Goal: Check status: Check status

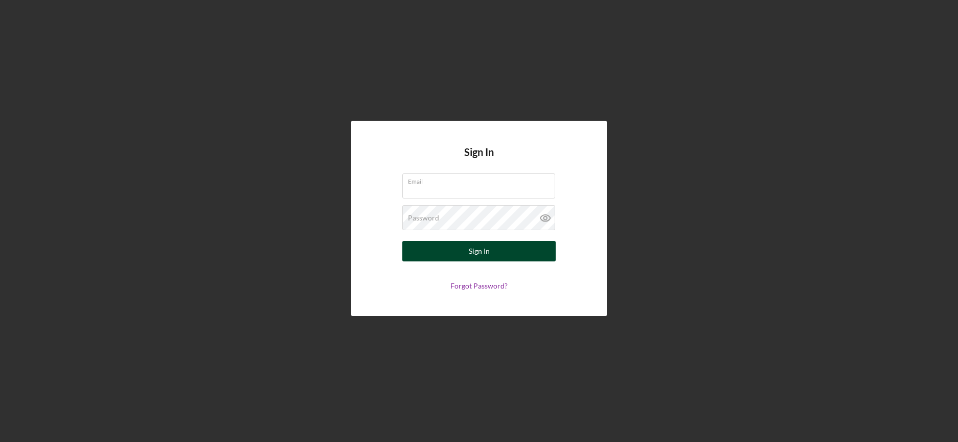
type input "[EMAIL_ADDRESS][DOMAIN_NAME]"
click at [458, 250] on button "Sign In" at bounding box center [478, 251] width 153 height 20
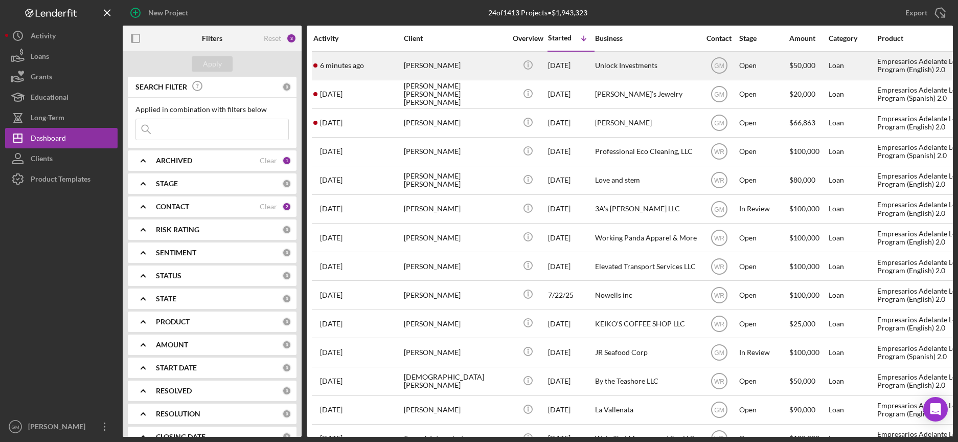
click at [647, 66] on div "Unlock Investments" at bounding box center [646, 65] width 102 height 27
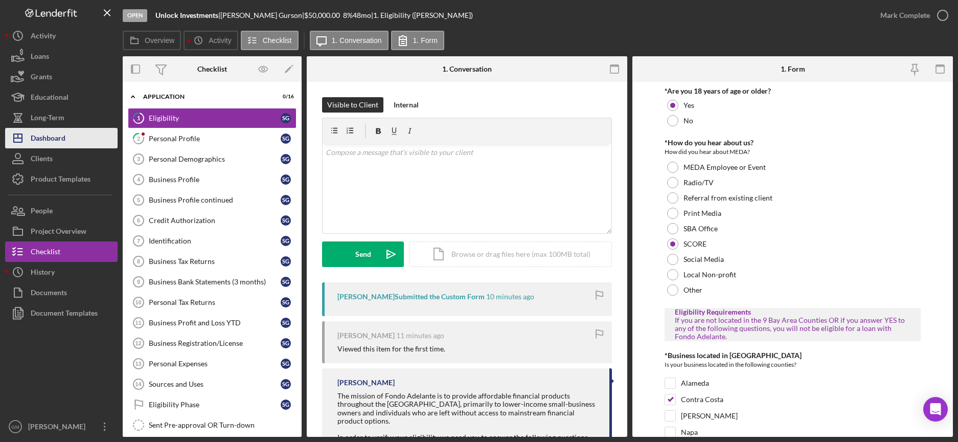
click at [63, 143] on div "Dashboard" at bounding box center [48, 139] width 35 height 23
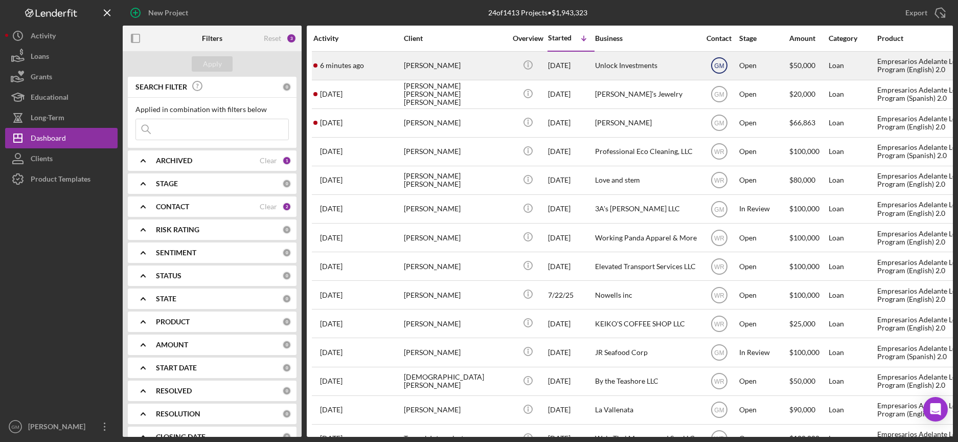
click at [723, 63] on text "GM" at bounding box center [719, 65] width 10 height 7
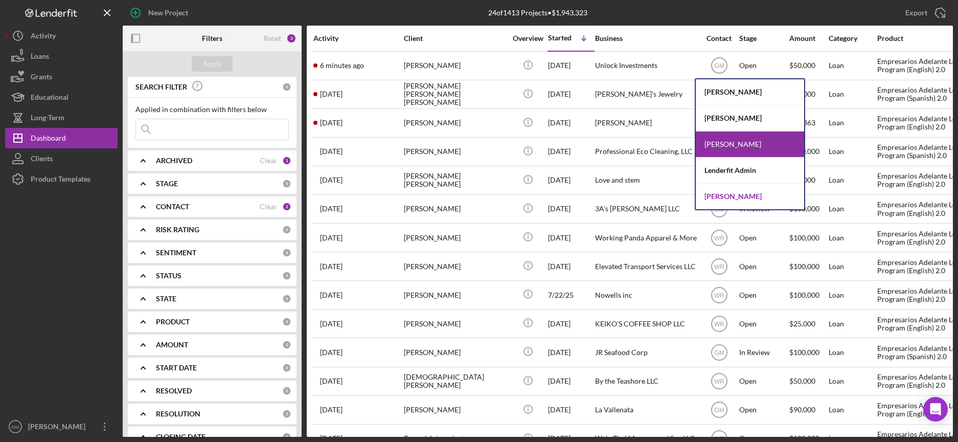
click at [731, 196] on div "[PERSON_NAME]" at bounding box center [750, 197] width 108 height 26
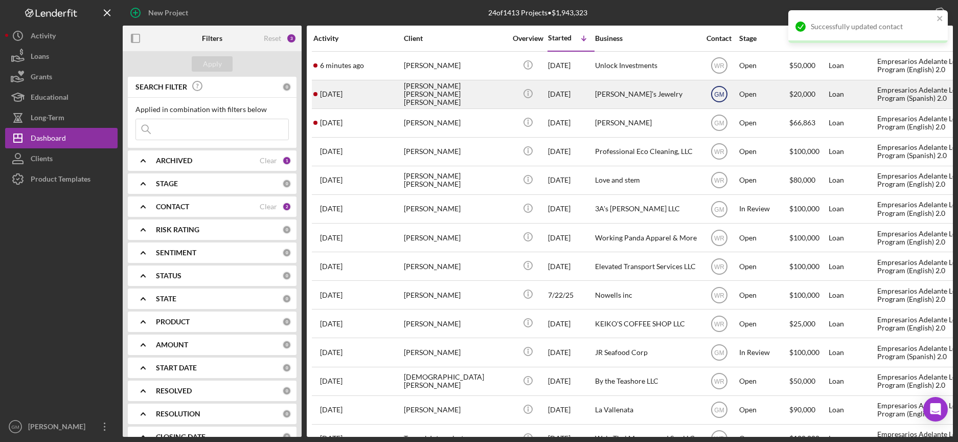
click at [720, 70] on text "GM" at bounding box center [719, 65] width 10 height 7
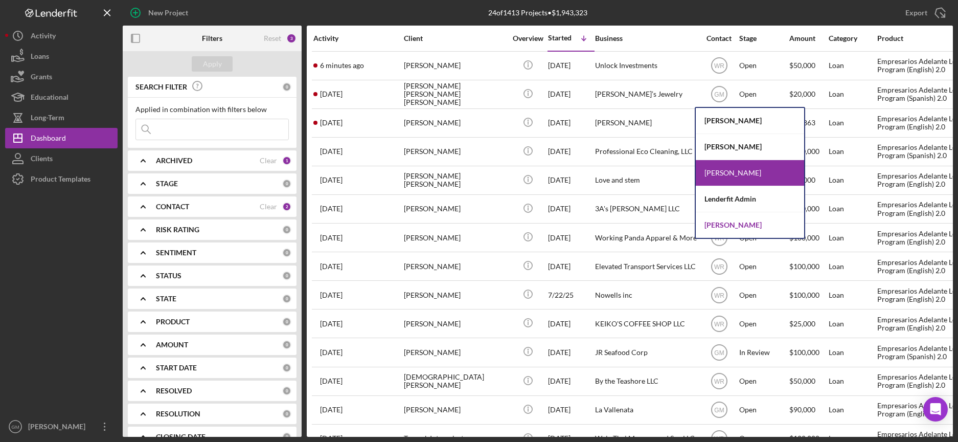
click at [711, 221] on div "[PERSON_NAME]" at bounding box center [750, 225] width 108 height 26
